Goal: Information Seeking & Learning: Learn about a topic

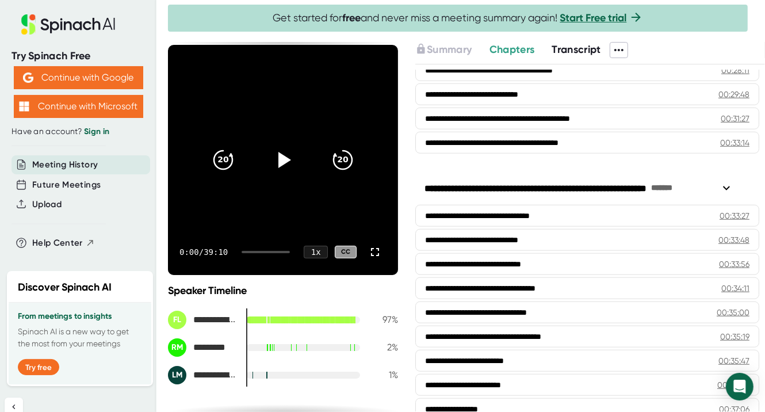
scroll to position [828, 0]
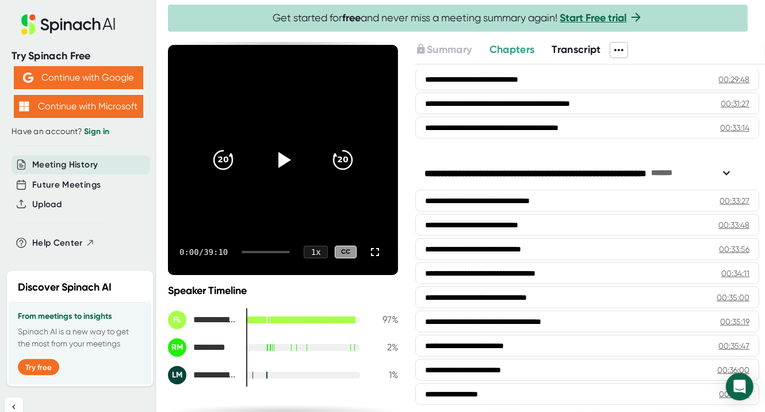
click at [583, 45] on span "Transcript" at bounding box center [576, 49] width 49 height 13
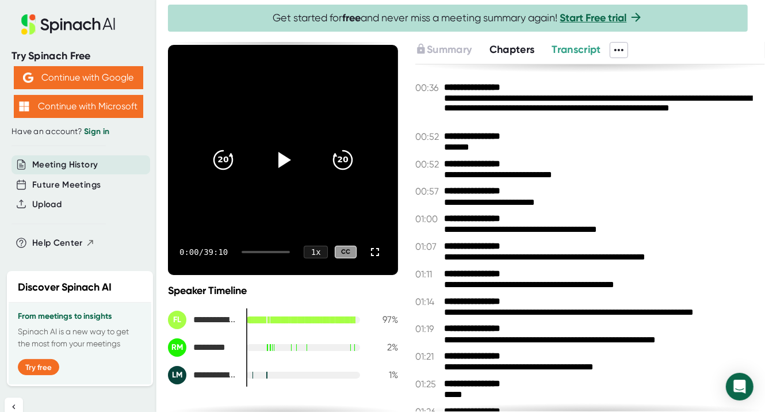
scroll to position [58, 0]
